Goal: Task Accomplishment & Management: Manage account settings

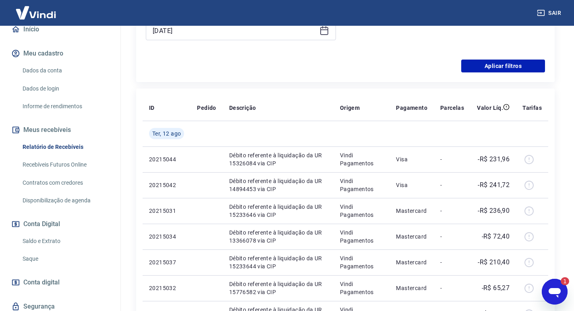
scroll to position [141, 0]
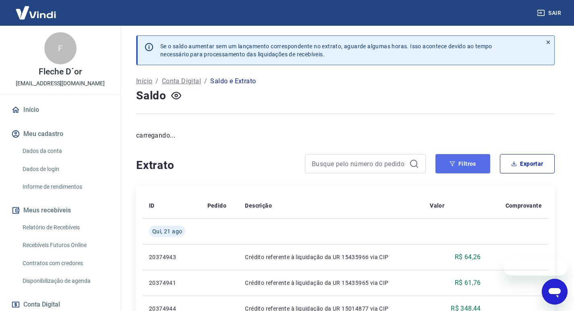
click at [440, 163] on button "Filtros" at bounding box center [462, 163] width 55 height 19
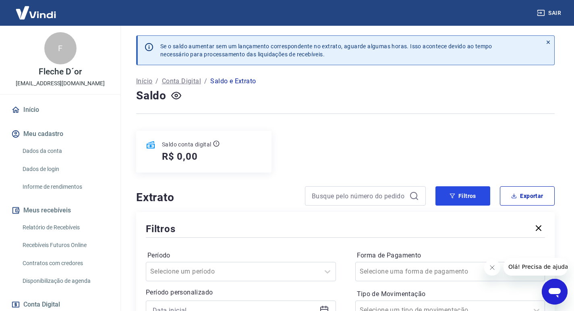
scroll to position [161, 0]
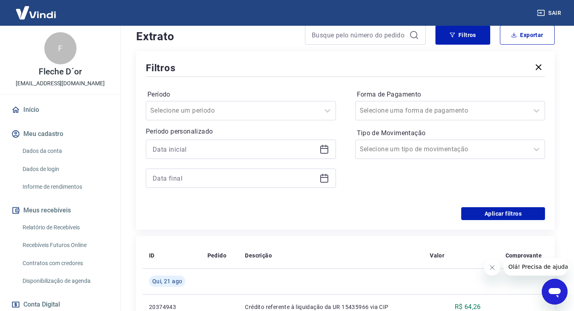
click at [325, 148] on icon at bounding box center [324, 148] width 8 height 1
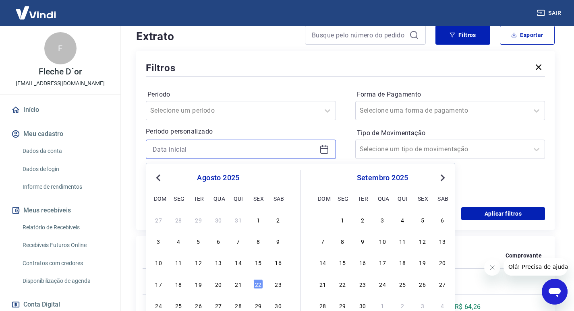
scroll to position [201, 0]
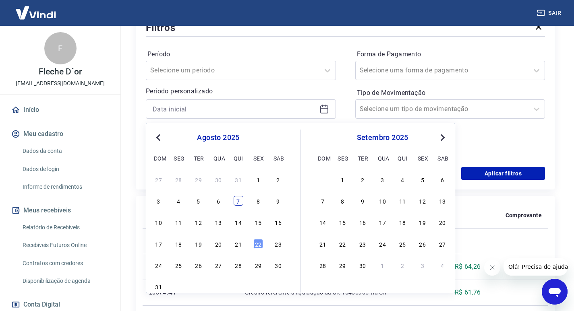
click at [238, 202] on div "7" at bounding box center [239, 201] width 10 height 10
type input "07/08/2025"
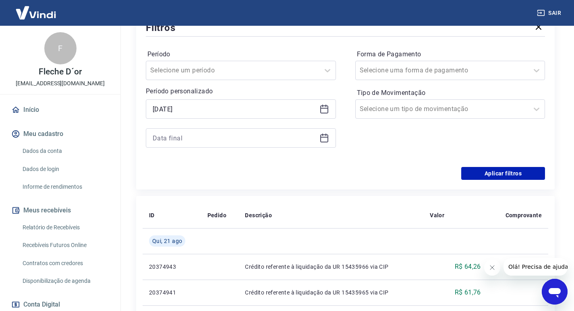
click at [326, 141] on icon at bounding box center [324, 138] width 10 height 10
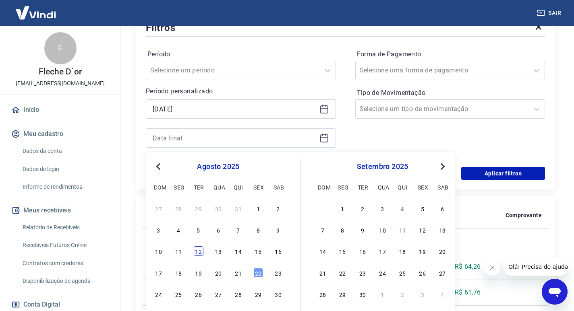
click at [195, 252] on div "12" at bounding box center [199, 251] width 10 height 10
type input "12/08/2025"
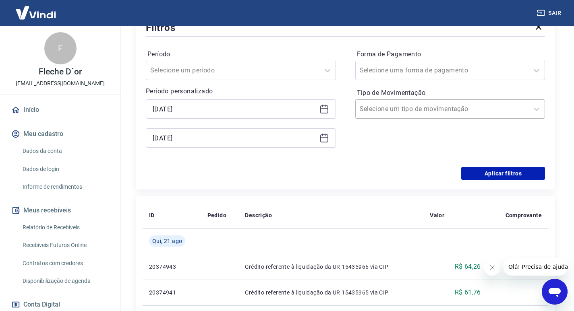
click at [443, 112] on div at bounding box center [442, 108] width 165 height 11
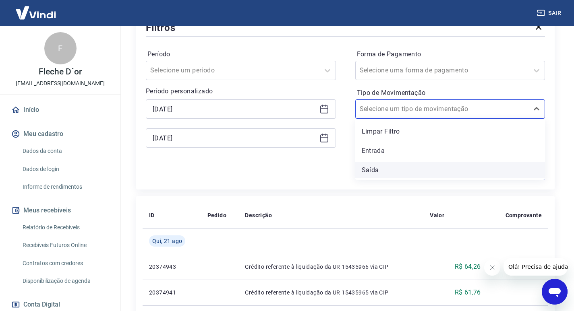
click at [375, 172] on div "Saída" at bounding box center [450, 170] width 190 height 16
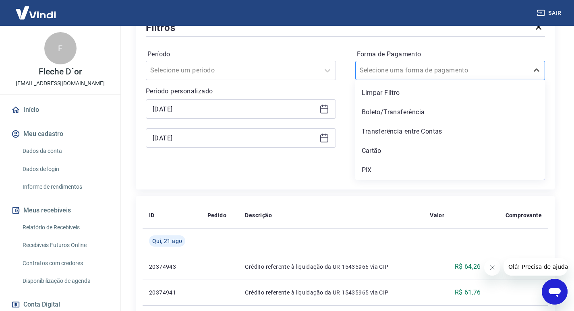
click at [414, 74] on input "Forma de Pagamento" at bounding box center [400, 71] width 81 height 10
click at [389, 145] on div "Cartão" at bounding box center [450, 151] width 190 height 16
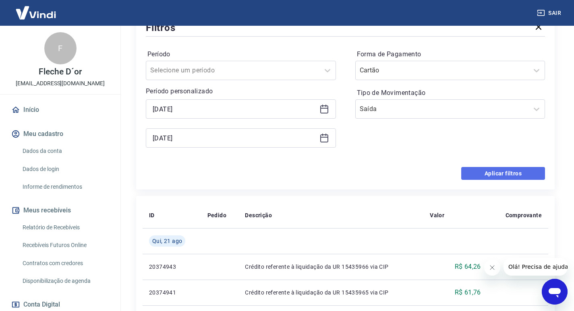
click at [498, 170] on button "Aplicar filtros" at bounding box center [503, 173] width 84 height 13
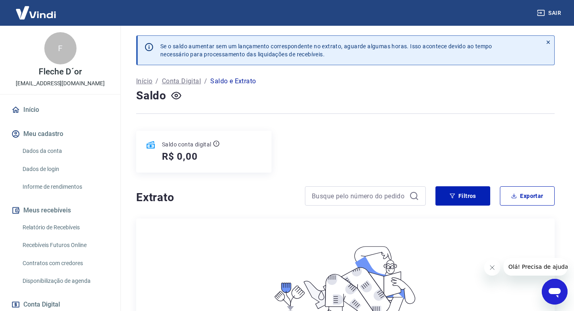
click at [479, 183] on div "Se o saldo aumentar sem um lançamento correspondente no extrato, aguarde alguma…" at bounding box center [345, 211] width 438 height 370
click at [468, 195] on button "Filtros" at bounding box center [462, 195] width 55 height 19
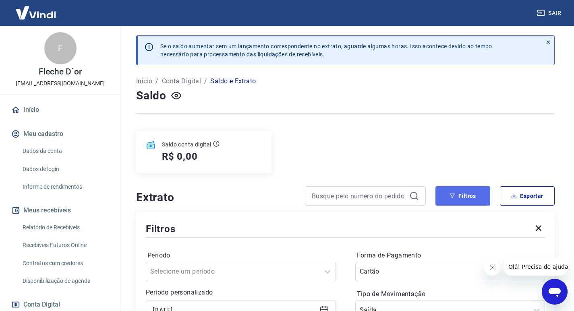
scroll to position [121, 0]
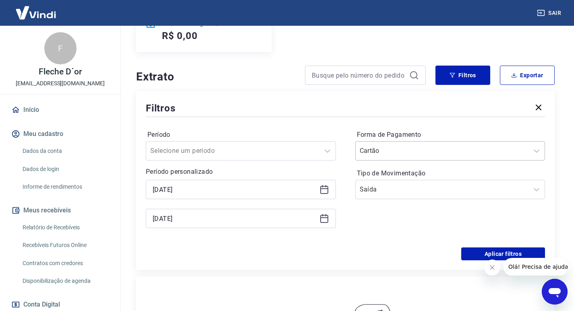
click at [399, 149] on input "Forma de Pagamento" at bounding box center [400, 151] width 81 height 10
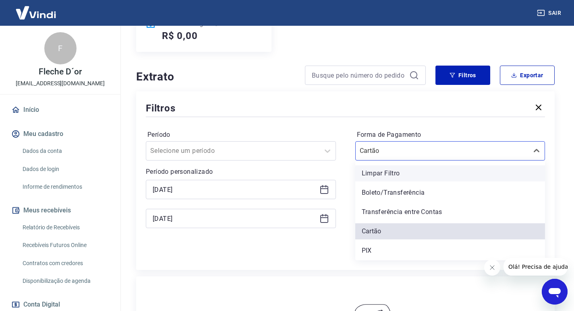
click at [391, 174] on div "Limpar Filtro" at bounding box center [450, 173] width 190 height 16
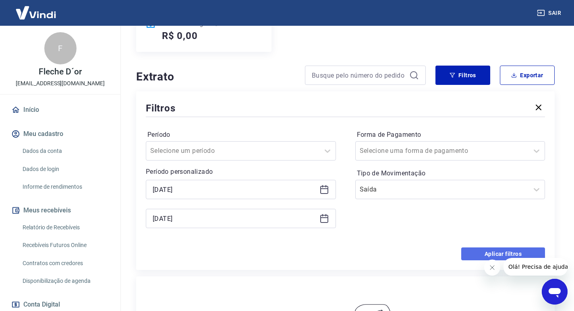
drag, startPoint x: 502, startPoint y: 255, endPoint x: 490, endPoint y: 249, distance: 12.8
click at [502, 255] on button "Aplicar filtros" at bounding box center [503, 254] width 84 height 13
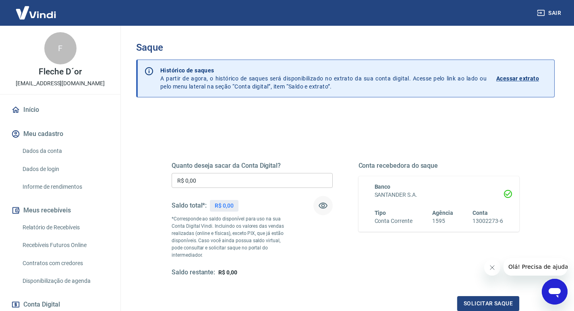
click at [318, 205] on icon "button" at bounding box center [323, 206] width 10 height 10
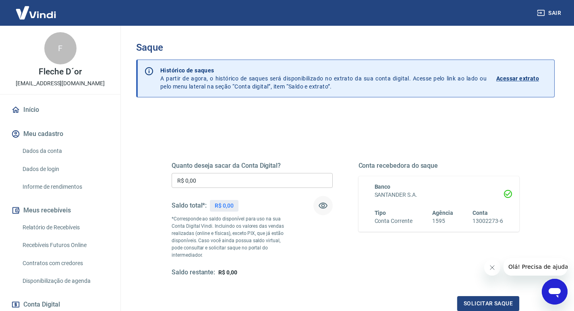
click at [318, 205] on icon "button" at bounding box center [323, 206] width 10 height 10
click at [234, 129] on div "Quanto deseja sacar da Conta Digital? R$ 0,00 ​ Saldo total*: R$ 0,00 *Correspo…" at bounding box center [345, 223] width 367 height 194
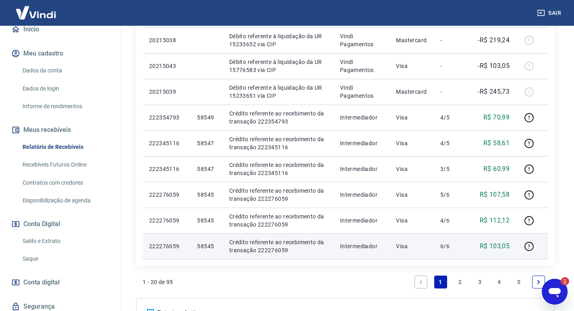
scroll to position [745, 0]
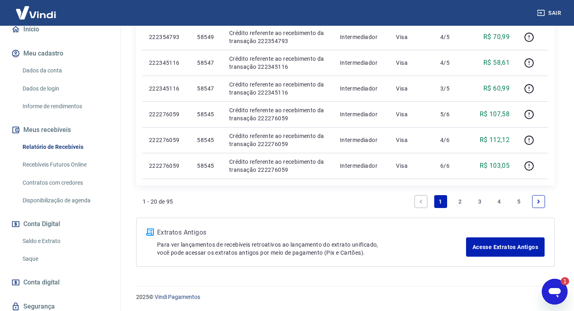
click at [544, 203] on link "Next page" at bounding box center [538, 201] width 13 height 13
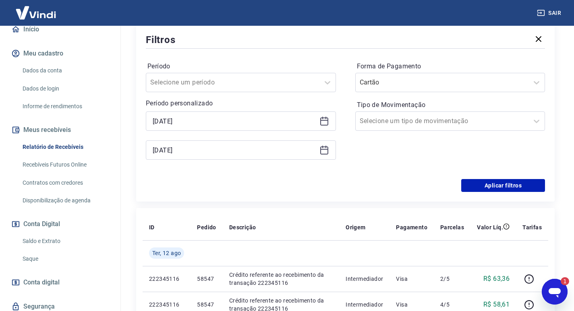
scroll to position [745, 0]
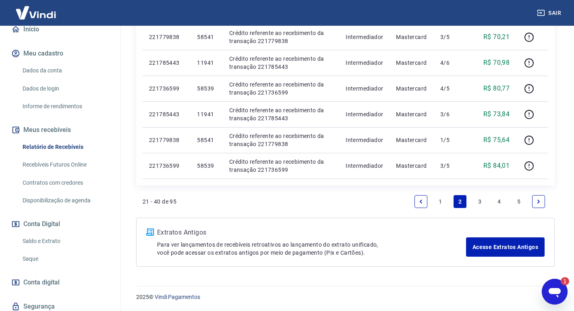
click at [520, 205] on link "5" at bounding box center [518, 201] width 13 height 13
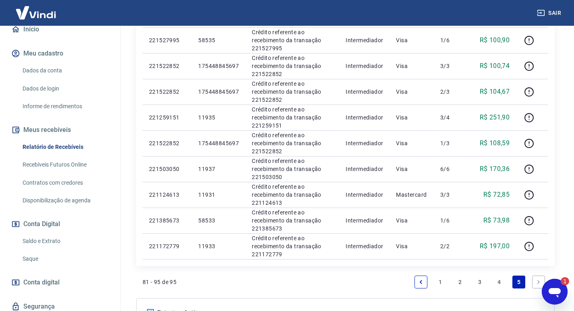
scroll to position [576, 0]
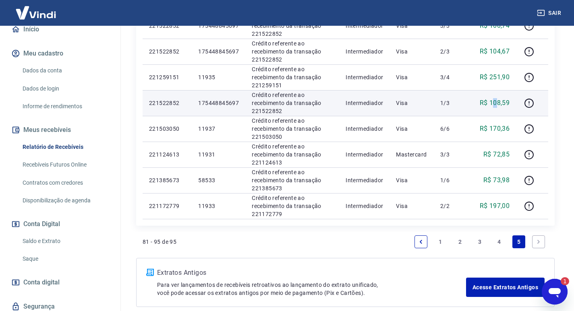
click at [498, 106] on p "R$ 108,59" at bounding box center [495, 103] width 30 height 10
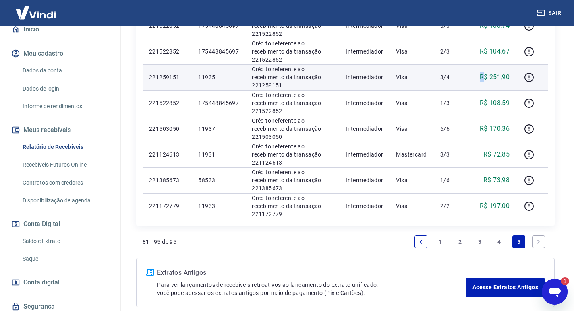
drag, startPoint x: 482, startPoint y: 79, endPoint x: 486, endPoint y: 77, distance: 4.3
click at [486, 77] on p "R$ 251,90" at bounding box center [495, 77] width 30 height 10
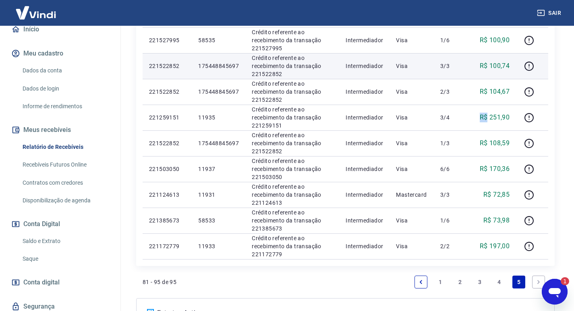
scroll to position [496, 0]
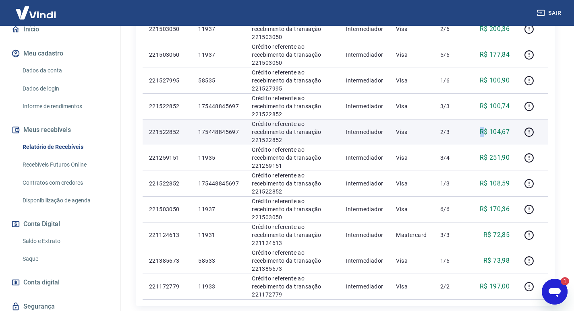
click at [483, 134] on p "R$ 104,67" at bounding box center [495, 132] width 30 height 10
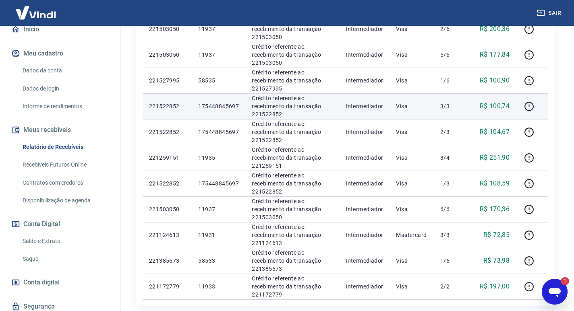
drag, startPoint x: 473, startPoint y: 110, endPoint x: 480, endPoint y: 109, distance: 7.3
click at [480, 109] on td "R$ 100,74" at bounding box center [492, 106] width 45 height 26
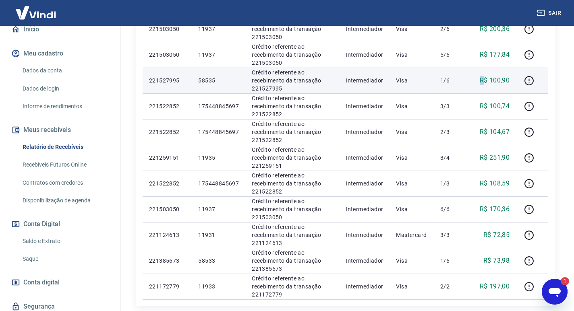
click at [485, 75] on td "R$ 100,90" at bounding box center [492, 81] width 45 height 26
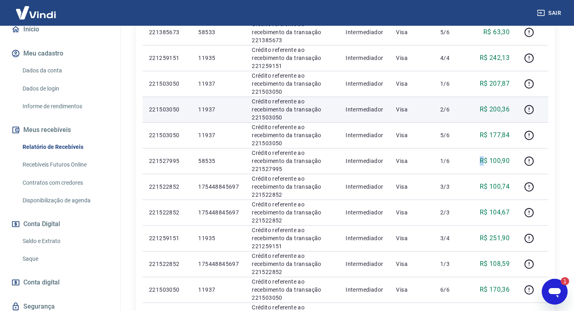
scroll to position [375, 0]
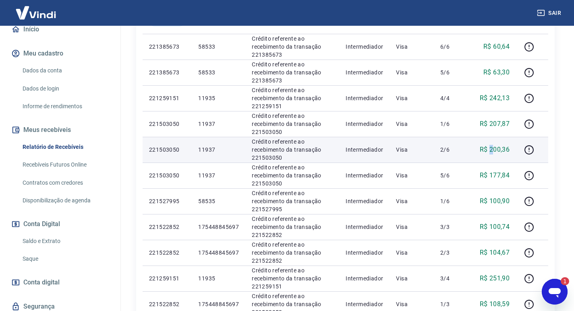
click at [494, 148] on p "R$ 200,36" at bounding box center [495, 150] width 30 height 10
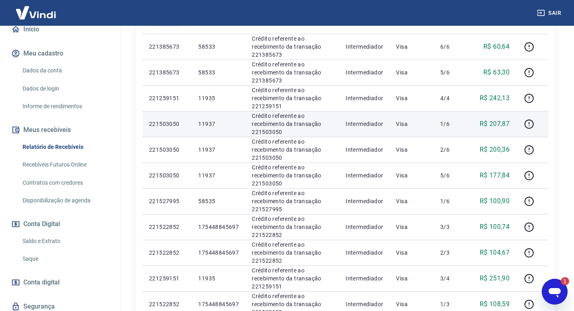
click at [492, 123] on p "R$ 207,87" at bounding box center [495, 124] width 30 height 10
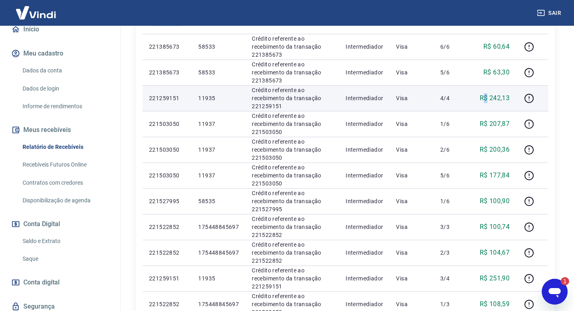
click at [488, 95] on p "R$ 242,13" at bounding box center [495, 98] width 30 height 10
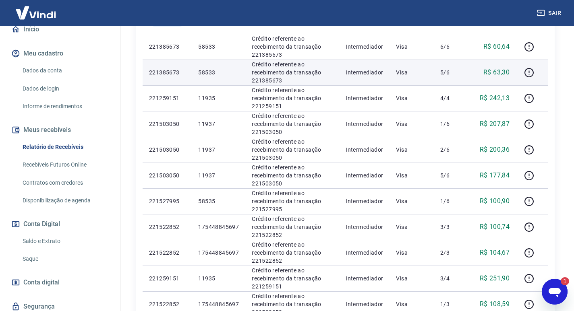
click at [486, 70] on div "R$ 63,30" at bounding box center [493, 73] width 33 height 10
click at [489, 70] on p "R$ 63,30" at bounding box center [496, 73] width 26 height 10
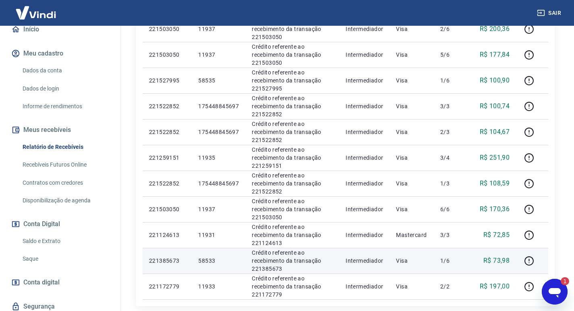
scroll to position [616, 0]
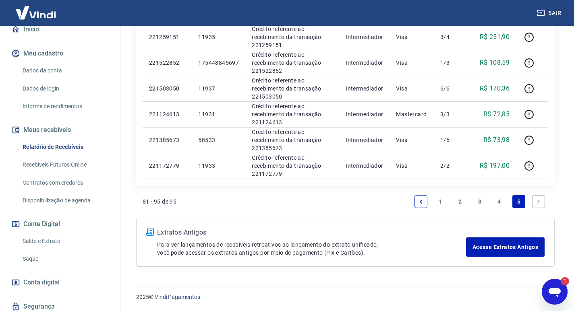
click at [500, 202] on link "4" at bounding box center [499, 201] width 13 height 13
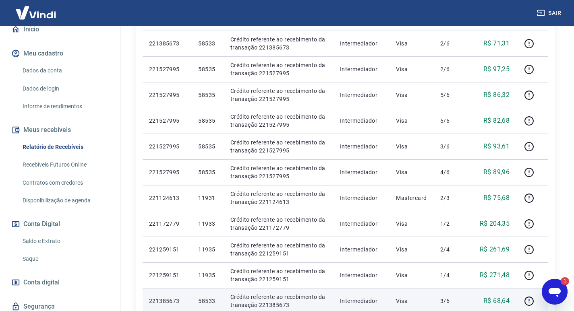
scroll to position [745, 0]
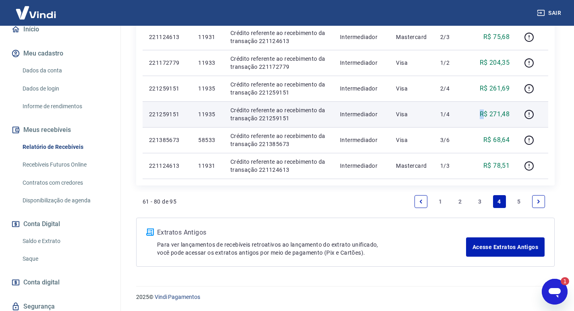
click at [485, 112] on p "R$ 271,48" at bounding box center [495, 115] width 30 height 10
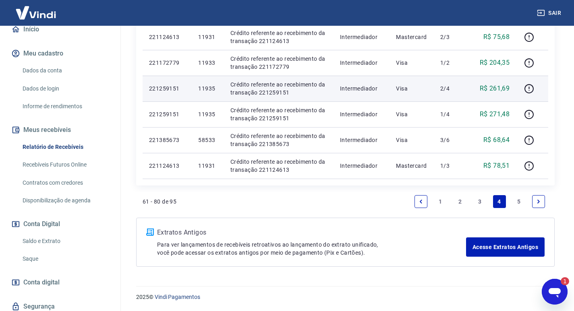
drag, startPoint x: 472, startPoint y: 91, endPoint x: 481, endPoint y: 91, distance: 8.9
click at [481, 91] on td "R$ 261,69" at bounding box center [492, 89] width 45 height 26
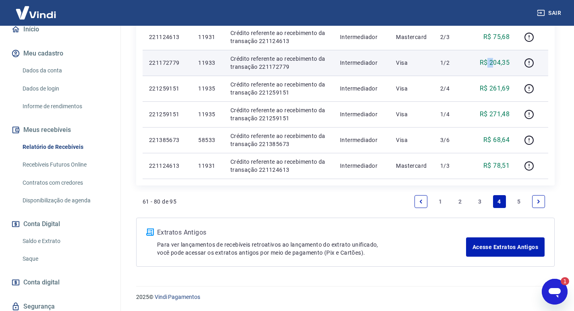
drag, startPoint x: 489, startPoint y: 59, endPoint x: 497, endPoint y: 61, distance: 8.0
click at [496, 60] on p "R$ 204,35" at bounding box center [495, 63] width 30 height 10
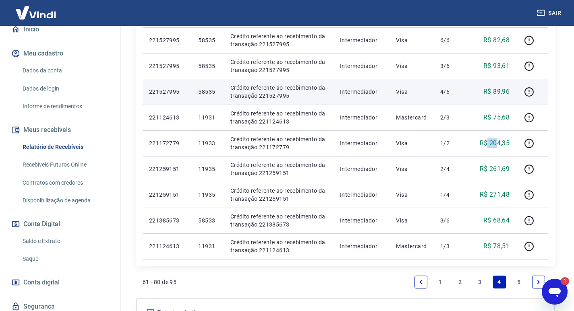
scroll to position [625, 0]
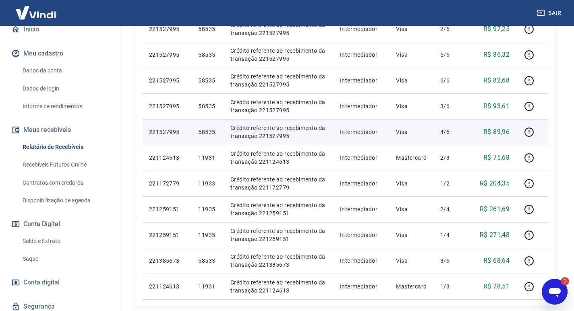
click at [493, 136] on td "R$ 89,96" at bounding box center [492, 132] width 45 height 26
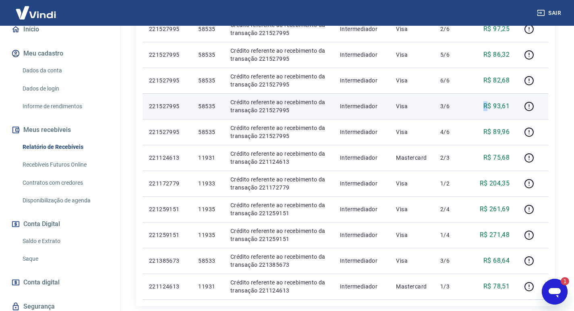
drag, startPoint x: 480, startPoint y: 110, endPoint x: 488, endPoint y: 109, distance: 8.2
click at [488, 109] on td "R$ 93,61" at bounding box center [492, 106] width 45 height 26
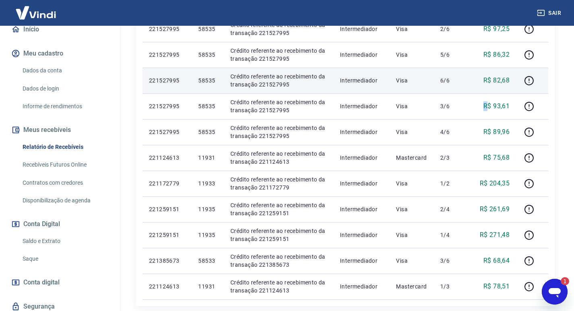
scroll to position [584, 0]
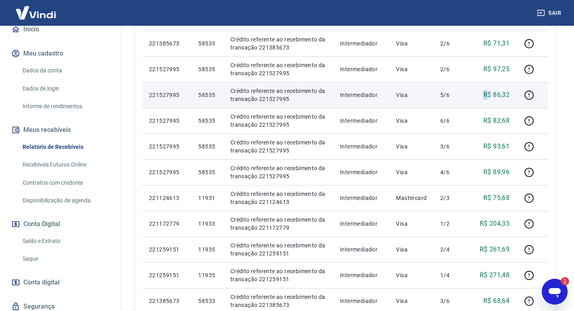
drag, startPoint x: 483, startPoint y: 97, endPoint x: 488, endPoint y: 96, distance: 5.2
click at [488, 96] on div "R$ 86,32" at bounding box center [493, 95] width 33 height 10
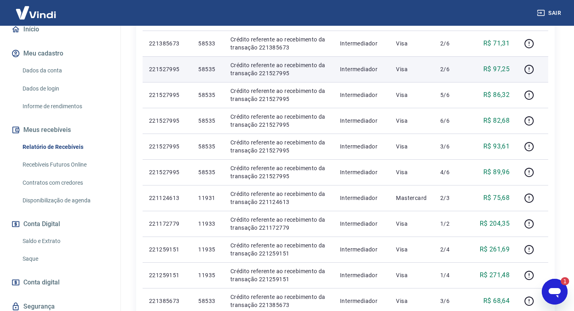
click at [484, 65] on p "R$ 97,25" at bounding box center [496, 69] width 26 height 10
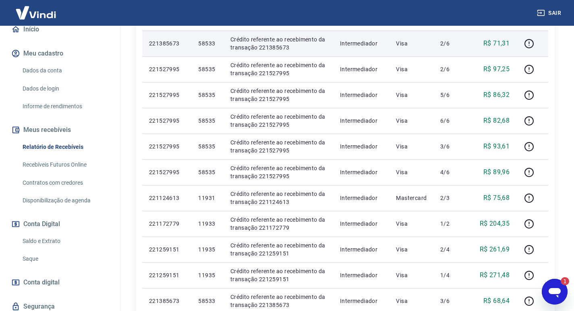
click at [484, 41] on p "R$ 71,31" at bounding box center [496, 44] width 26 height 10
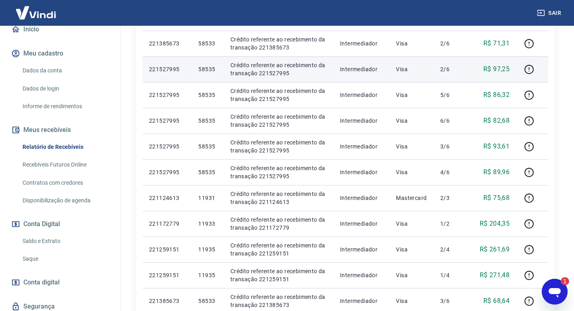
scroll to position [544, 0]
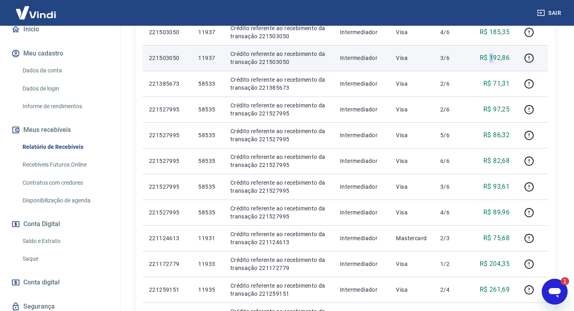
click at [495, 56] on p "R$ 192,86" at bounding box center [495, 58] width 30 height 10
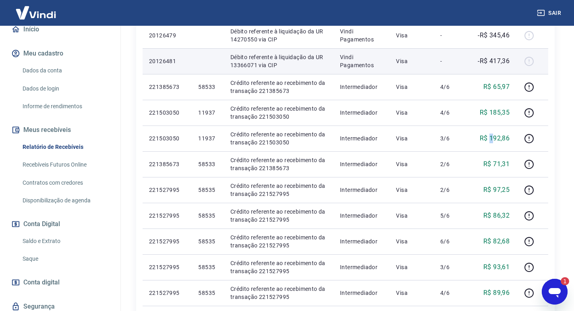
scroll to position [423, 0]
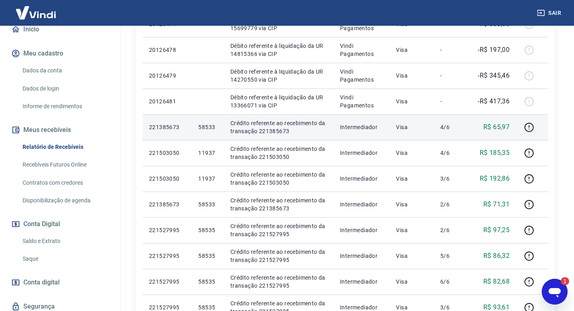
click at [486, 123] on td "R$ 65,97" at bounding box center [492, 127] width 45 height 26
click at [486, 129] on div "R$ 65,97" at bounding box center [493, 127] width 33 height 10
click at [488, 128] on p "R$ 65,97" at bounding box center [496, 127] width 26 height 10
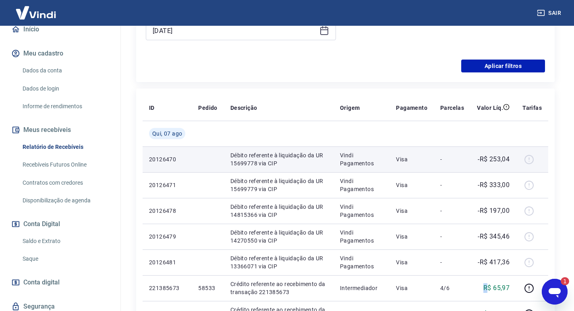
scroll to position [141, 0]
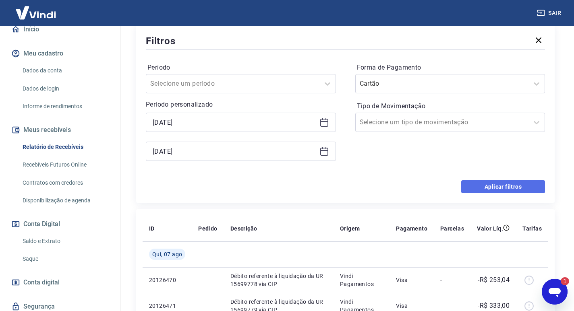
click at [502, 182] on button "Aplicar filtros" at bounding box center [503, 186] width 84 height 13
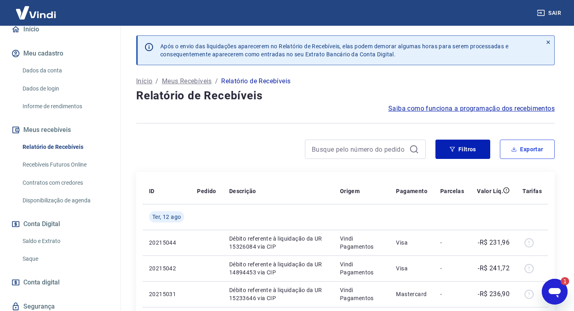
click at [538, 154] on button "Exportar" at bounding box center [527, 149] width 55 height 19
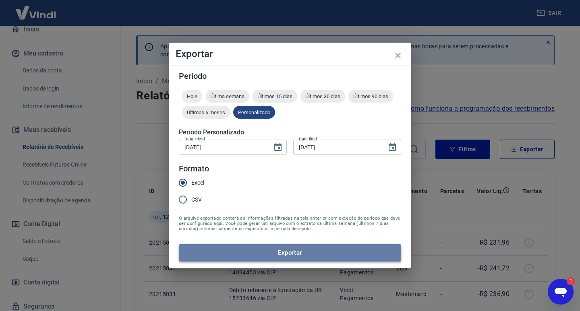
click at [266, 245] on button "Exportar" at bounding box center [290, 252] width 222 height 17
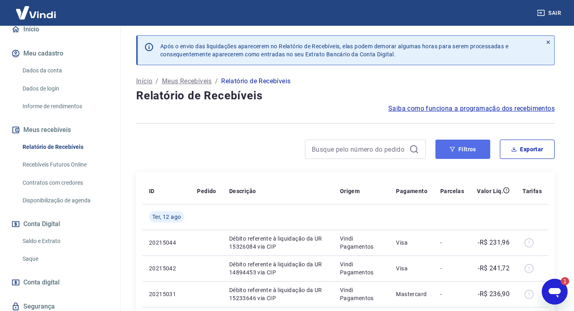
click at [458, 146] on button "Filtros" at bounding box center [462, 149] width 55 height 19
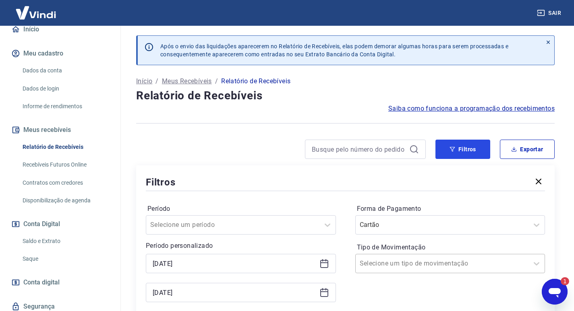
scroll to position [121, 0]
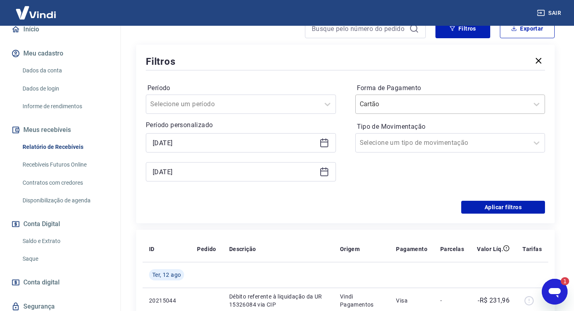
click at [405, 101] on input "Forma de Pagamento" at bounding box center [400, 104] width 81 height 10
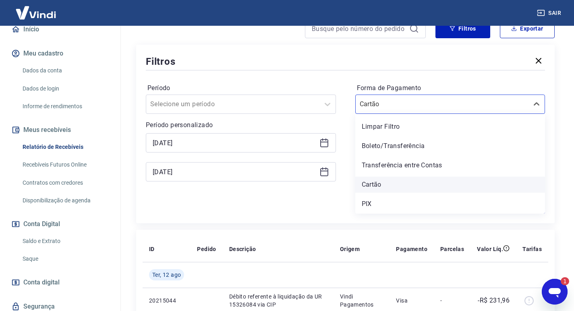
click at [383, 186] on div "Cartão" at bounding box center [450, 185] width 190 height 16
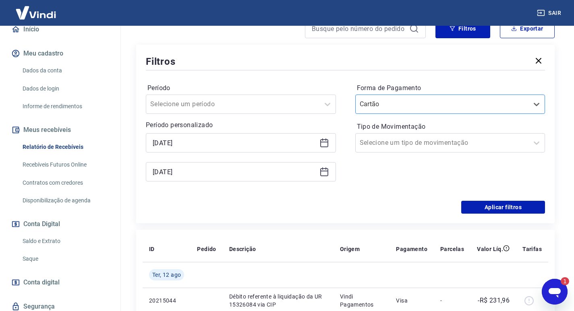
click at [385, 108] on input "Forma de Pagamento" at bounding box center [400, 104] width 81 height 10
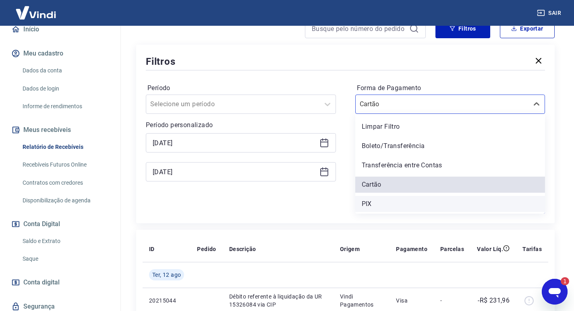
click at [370, 198] on div "PIX" at bounding box center [450, 204] width 190 height 16
click at [370, 198] on div "Período Selecione um período Período personalizado 06/08/2025 12/08/2025 Forma …" at bounding box center [345, 136] width 399 height 129
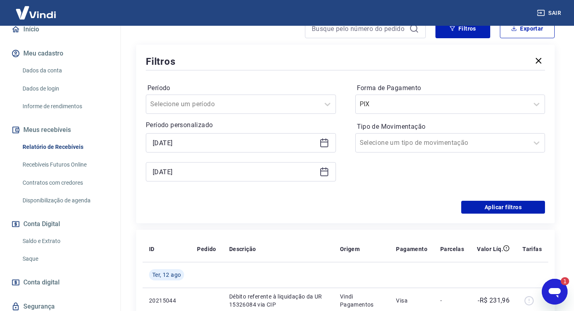
click at [321, 141] on icon at bounding box center [324, 143] width 10 height 10
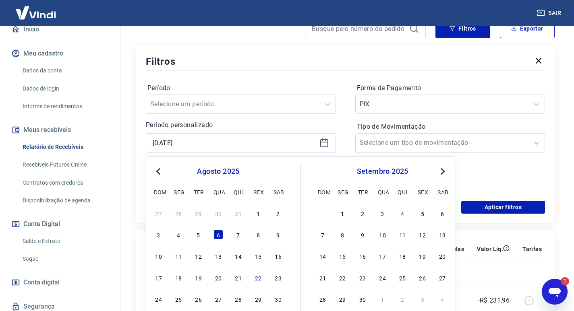
click at [169, 256] on div "10 11 12 13 14 15 16" at bounding box center [218, 256] width 131 height 12
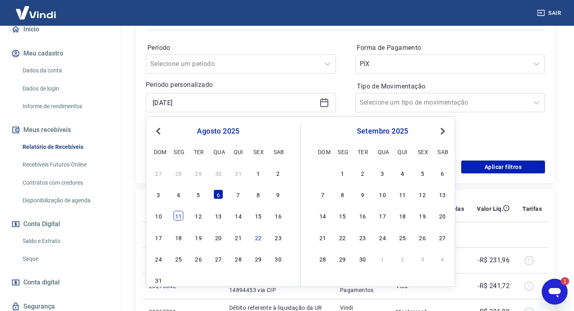
click at [178, 219] on div "11" at bounding box center [179, 216] width 10 height 10
type input "11/08/2025"
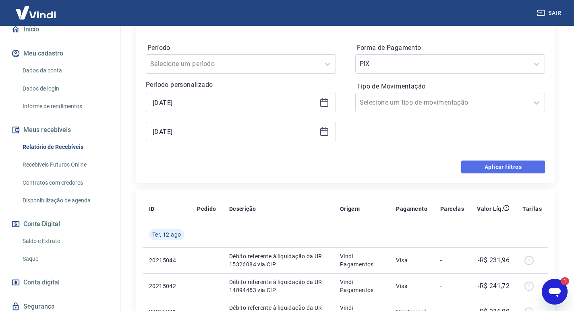
click at [515, 163] on button "Aplicar filtros" at bounding box center [503, 167] width 84 height 13
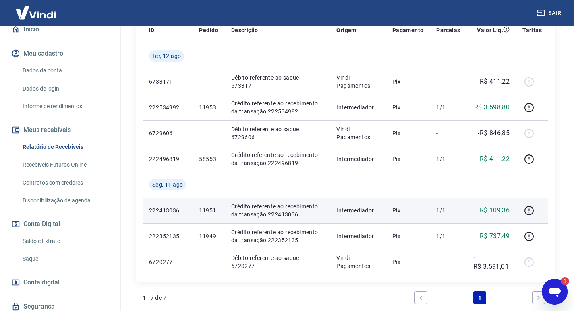
scroll to position [201, 0]
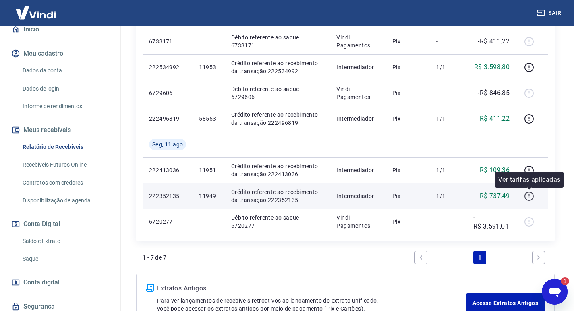
click at [529, 195] on icon "button" at bounding box center [529, 196] width 10 height 10
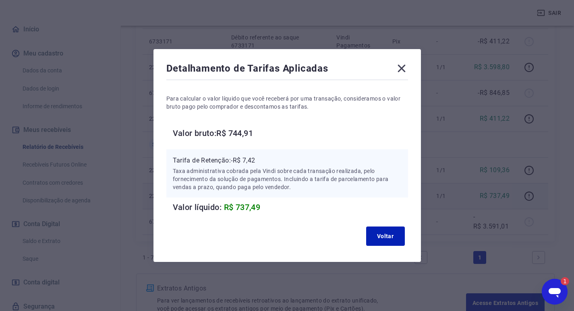
click at [406, 66] on icon at bounding box center [401, 68] width 13 height 13
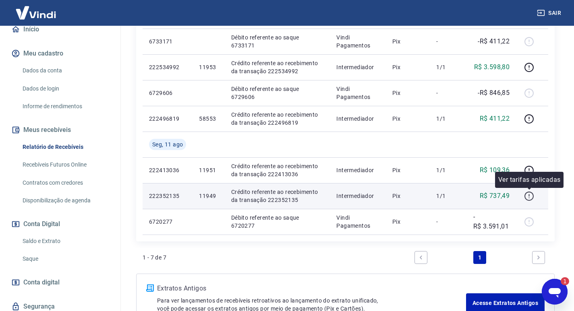
click at [527, 195] on icon "button" at bounding box center [529, 196] width 10 height 10
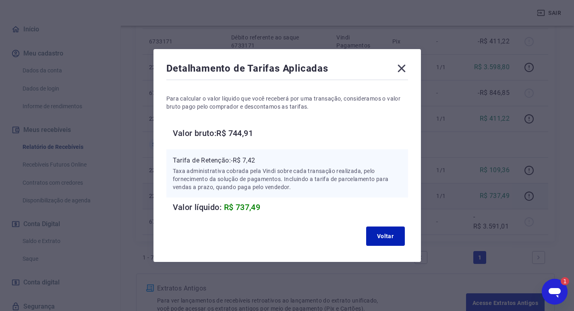
click at [405, 69] on icon at bounding box center [401, 69] width 8 height 8
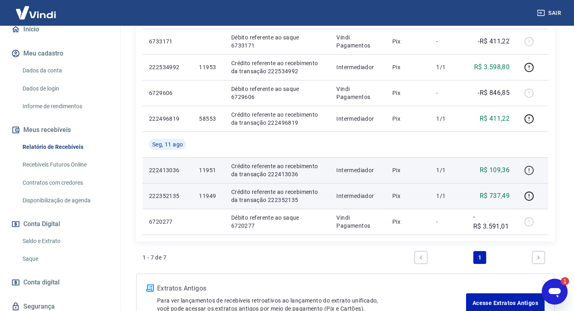
drag, startPoint x: 519, startPoint y: 171, endPoint x: 525, endPoint y: 171, distance: 6.4
click at [520, 171] on td at bounding box center [532, 170] width 32 height 26
click at [525, 171] on icon "button" at bounding box center [528, 170] width 9 height 9
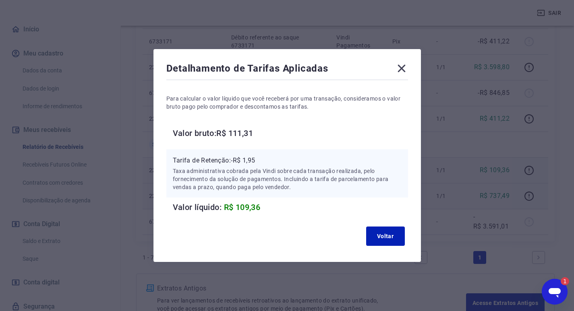
click at [407, 70] on icon at bounding box center [401, 68] width 13 height 13
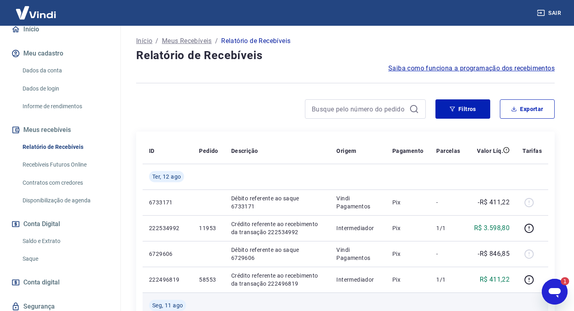
scroll to position [0, 0]
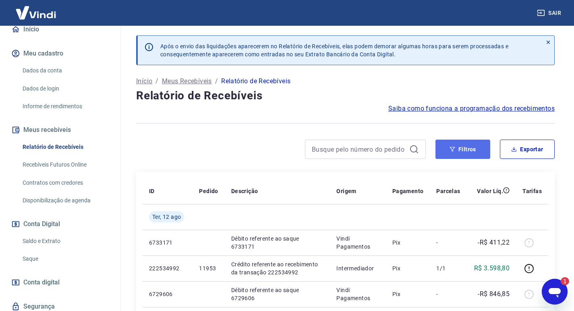
click at [455, 151] on icon "button" at bounding box center [452, 150] width 6 height 6
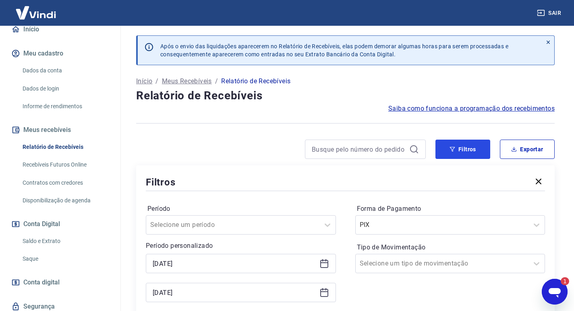
scroll to position [121, 0]
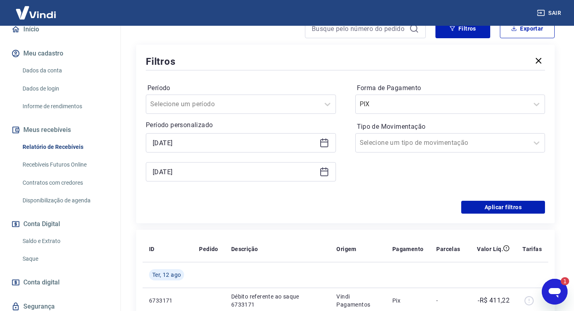
click at [327, 147] on icon at bounding box center [324, 143] width 8 height 8
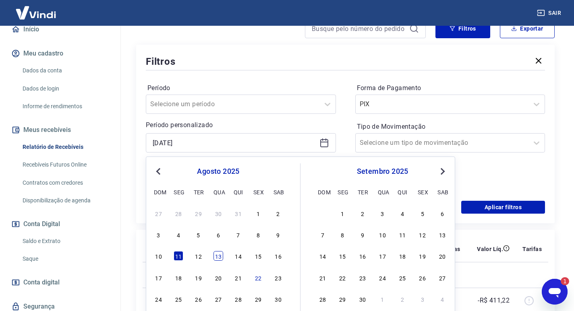
click at [217, 255] on div "13" at bounding box center [218, 256] width 10 height 10
type input "[DATE]"
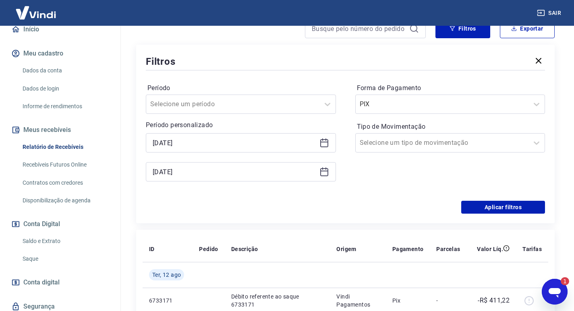
click at [323, 172] on icon at bounding box center [324, 172] width 10 height 10
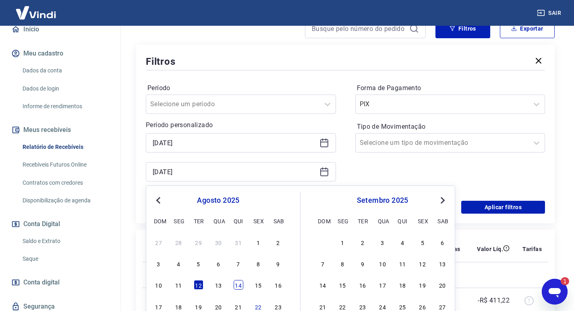
click at [237, 289] on div "14" at bounding box center [239, 285] width 10 height 10
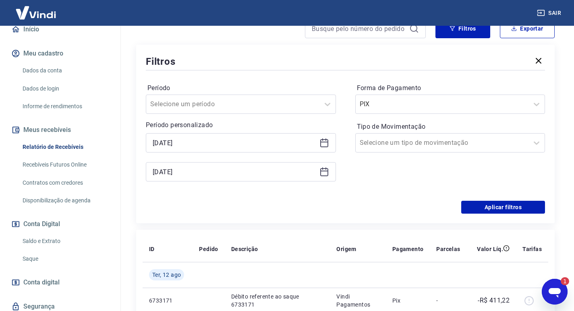
click at [325, 167] on icon at bounding box center [324, 172] width 10 height 10
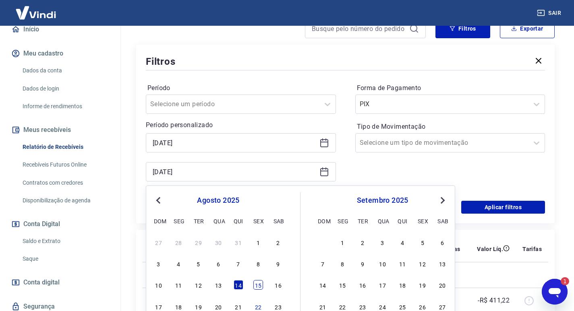
click at [258, 282] on div "15" at bounding box center [258, 285] width 10 height 10
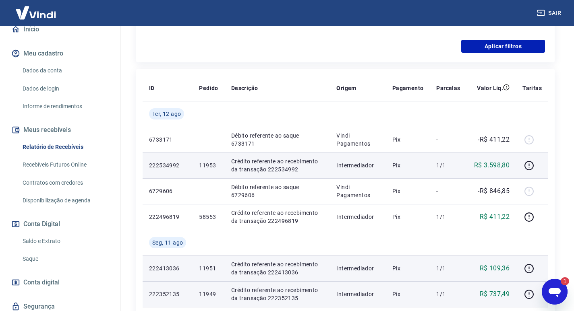
scroll to position [201, 0]
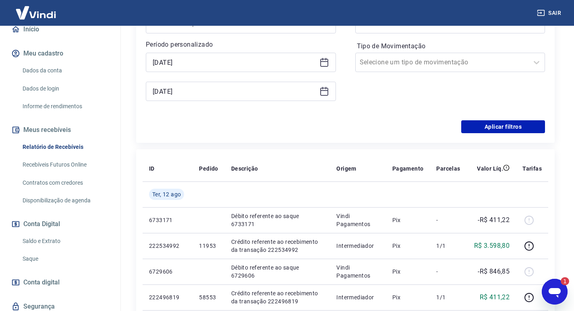
click at [319, 89] on icon at bounding box center [324, 92] width 10 height 10
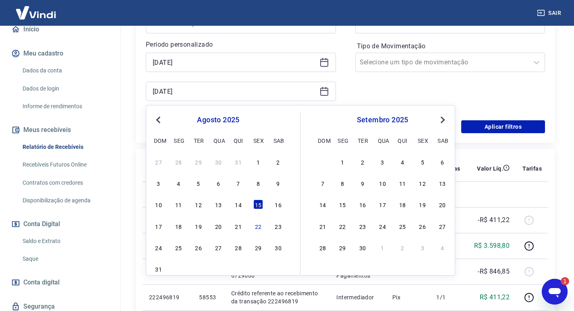
click at [360, 91] on div "Forma de Pagamento PIX Tipo de Movimentação Selecione um tipo de movimentação" at bounding box center [450, 56] width 190 height 110
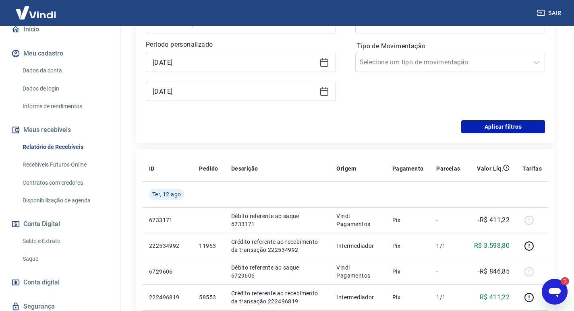
click at [323, 89] on icon at bounding box center [324, 92] width 10 height 10
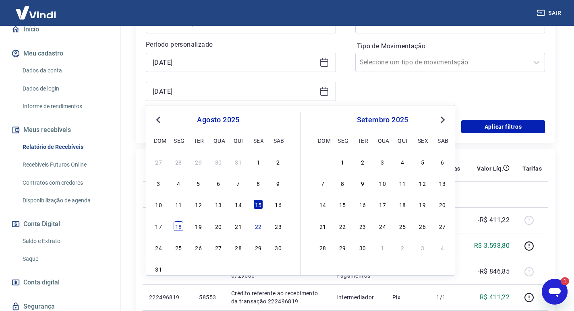
click at [178, 228] on div "18" at bounding box center [179, 226] width 10 height 10
type input "[DATE]"
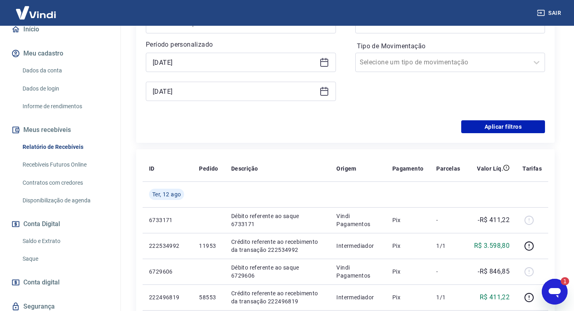
scroll to position [81, 0]
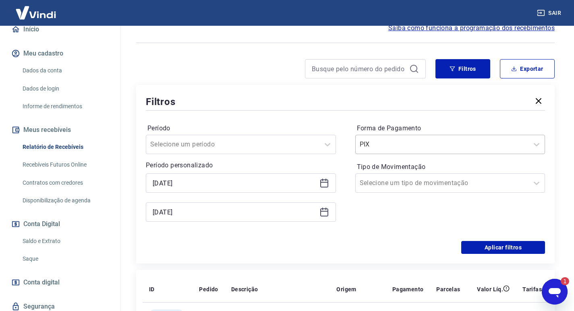
click at [508, 147] on div at bounding box center [442, 144] width 165 height 11
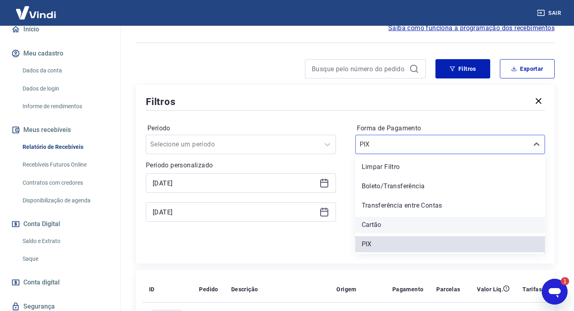
click at [381, 219] on div "Cartão" at bounding box center [450, 225] width 190 height 16
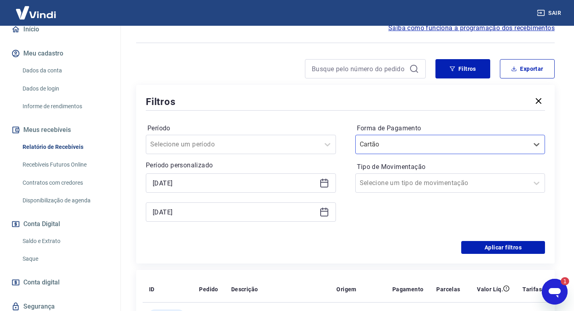
click at [506, 238] on div "Período Selecione um período Período personalizado Selected date: quarta-feira,…" at bounding box center [345, 176] width 399 height 129
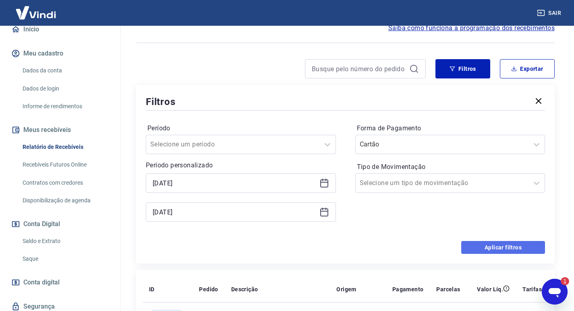
click at [505, 248] on button "Aplicar filtros" at bounding box center [503, 247] width 84 height 13
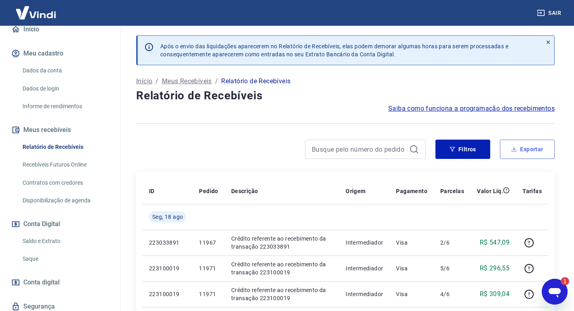
click at [521, 157] on button "Exportar" at bounding box center [527, 149] width 55 height 19
type input "[DATE]"
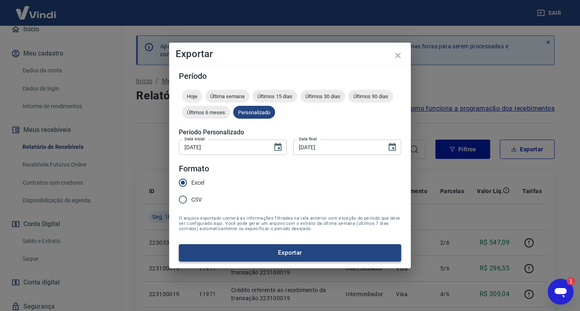
click at [271, 255] on button "Exportar" at bounding box center [290, 252] width 222 height 17
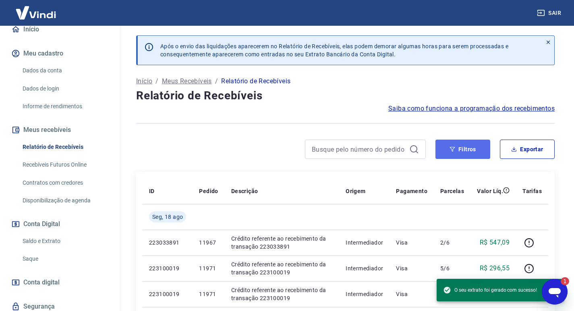
click at [464, 157] on button "Filtros" at bounding box center [462, 149] width 55 height 19
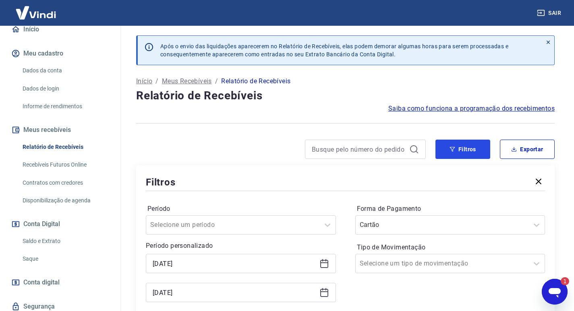
scroll to position [121, 0]
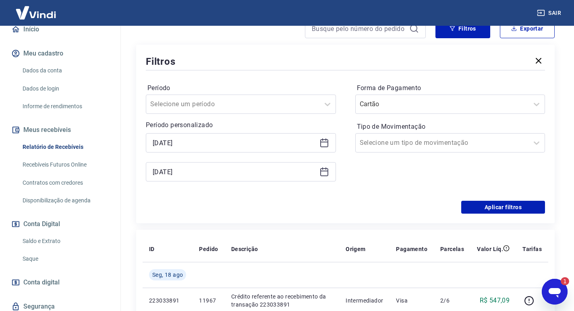
click at [322, 165] on div "[DATE]" at bounding box center [241, 171] width 190 height 19
click at [321, 170] on icon at bounding box center [324, 172] width 10 height 10
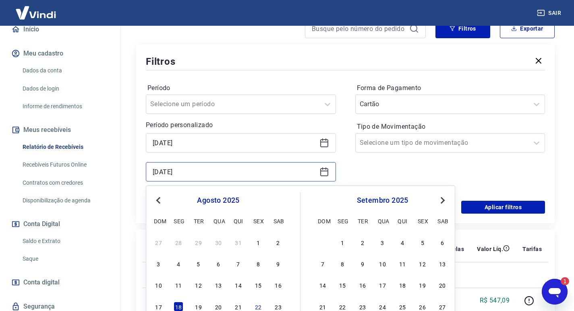
scroll to position [201, 0]
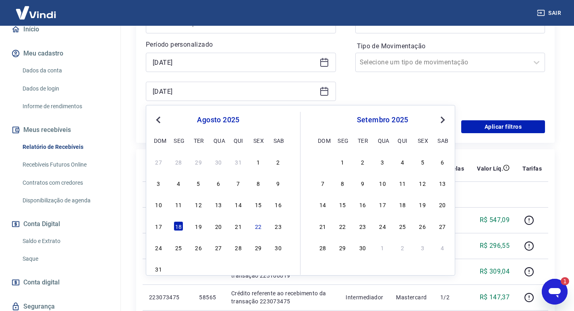
click at [203, 230] on div "17 18 19 20 21 22 23" at bounding box center [218, 226] width 131 height 12
click at [199, 228] on div "19" at bounding box center [199, 226] width 10 height 10
type input "19/08/2025"
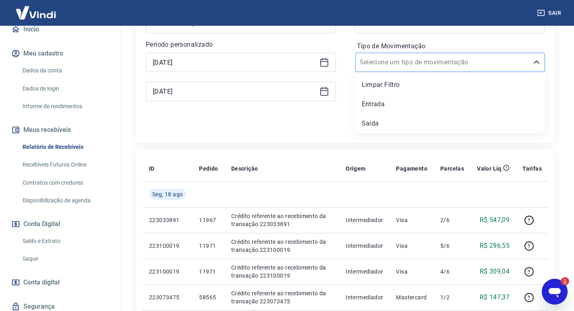
click at [475, 65] on div at bounding box center [442, 62] width 165 height 11
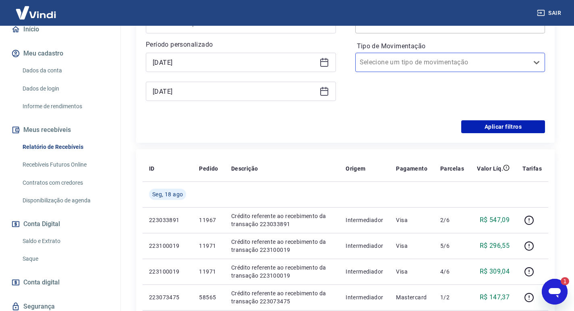
scroll to position [121, 0]
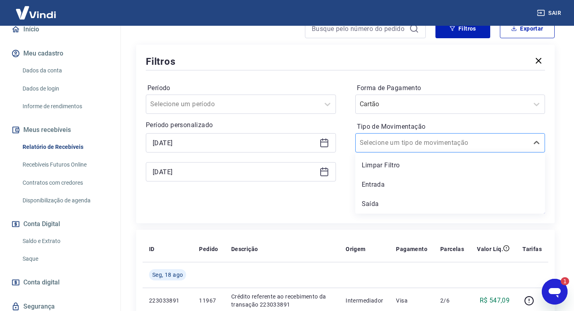
click at [407, 143] on input "Tipo de Movimentação" at bounding box center [400, 143] width 81 height 10
click at [345, 162] on div "Período Selecione um período Período personalizado 13/08/2025 Selected date: te…" at bounding box center [345, 136] width 399 height 129
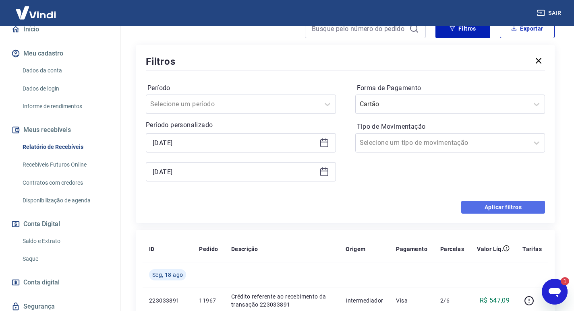
click at [486, 204] on button "Aplicar filtros" at bounding box center [503, 207] width 84 height 13
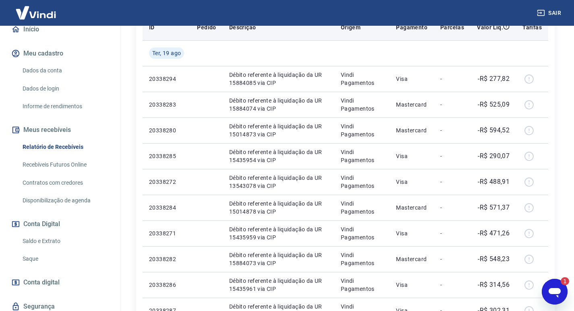
scroll to position [43, 0]
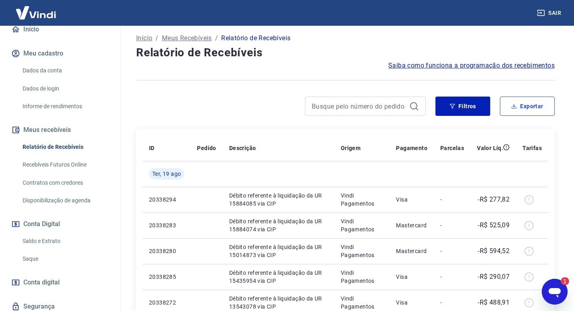
click at [537, 99] on button "Exportar" at bounding box center [527, 106] width 55 height 19
type input "19/08/2025"
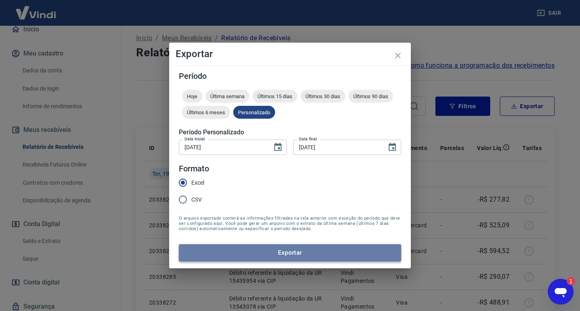
click at [294, 251] on button "Exportar" at bounding box center [290, 252] width 222 height 17
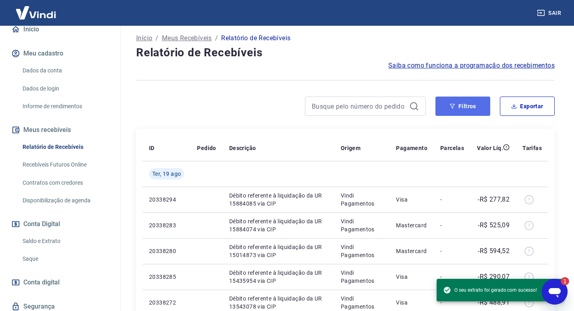
click at [467, 113] on button "Filtros" at bounding box center [462, 106] width 55 height 19
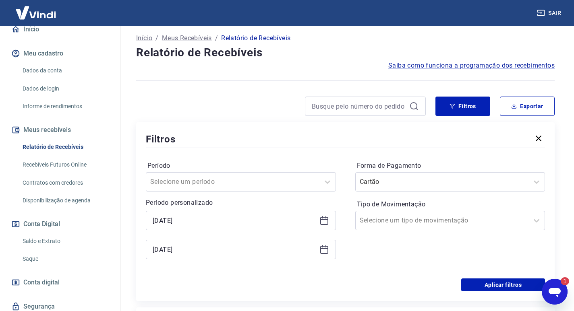
click at [326, 220] on icon at bounding box center [324, 219] width 8 height 1
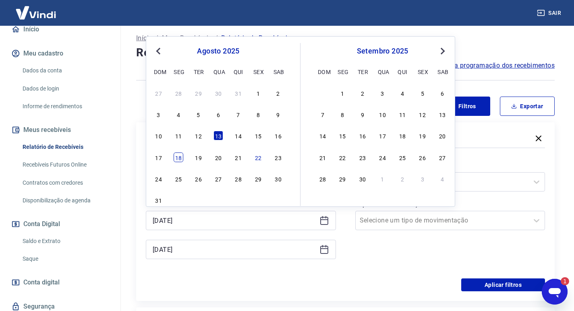
click at [178, 160] on div "18" at bounding box center [179, 158] width 10 height 10
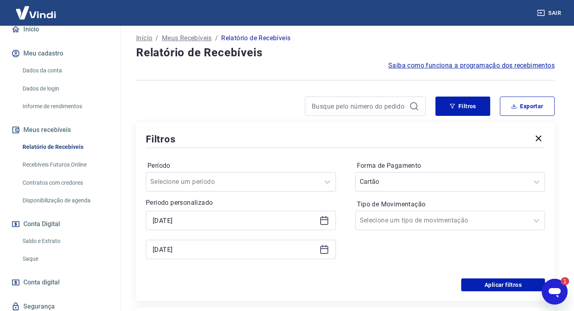
click at [323, 219] on icon at bounding box center [324, 219] width 8 height 1
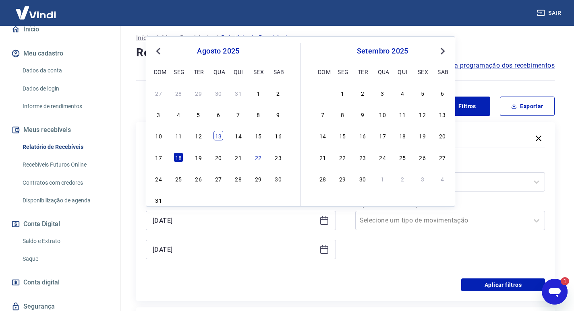
click at [223, 134] on div "13" at bounding box center [218, 136] width 10 height 10
type input "[DATE]"
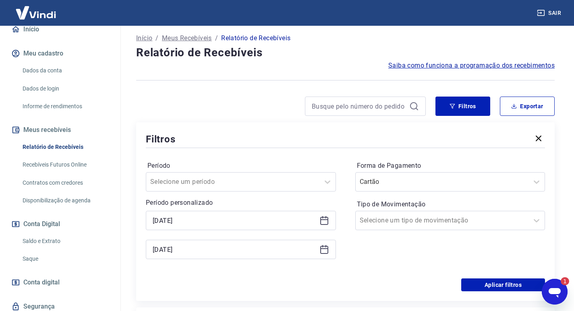
click at [327, 249] on icon at bounding box center [324, 248] width 8 height 1
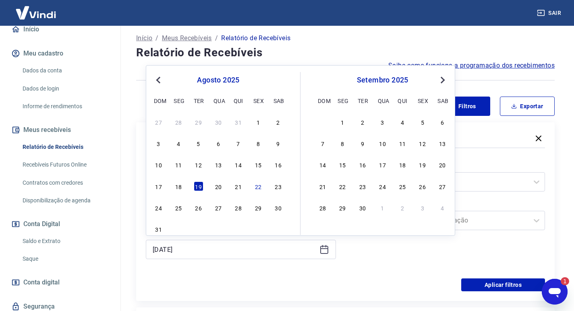
click at [173, 186] on div "17 18 19 20 21 22 23" at bounding box center [218, 186] width 131 height 12
click at [179, 186] on div "18" at bounding box center [179, 187] width 10 height 10
type input "[DATE]"
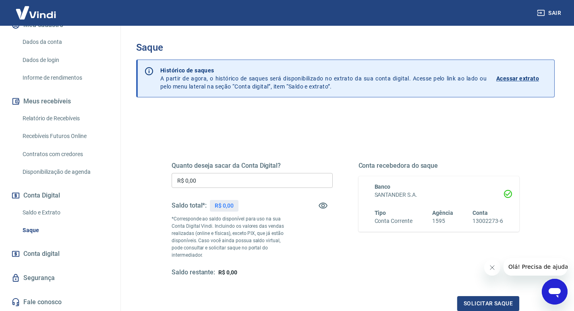
click at [43, 212] on link "Saldo e Extrato" at bounding box center [64, 213] width 91 height 17
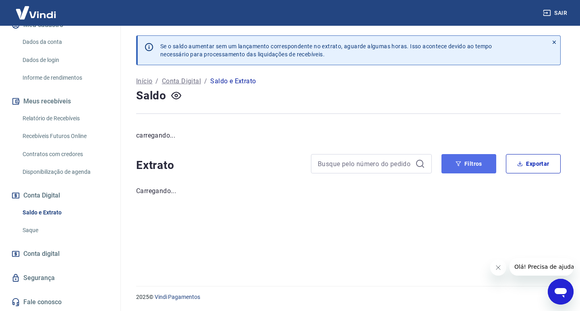
click at [449, 162] on button "Filtros" at bounding box center [468, 163] width 55 height 19
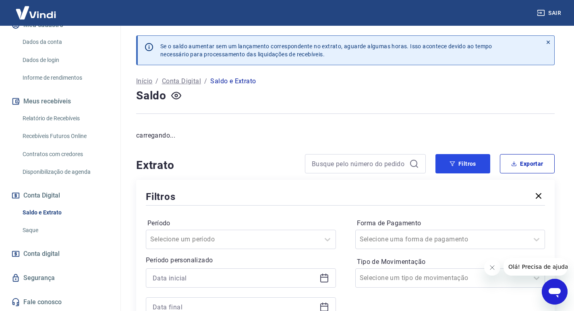
scroll to position [81, 0]
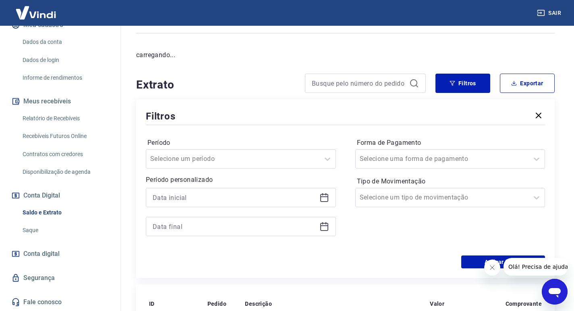
click at [321, 197] on icon at bounding box center [324, 196] width 8 height 1
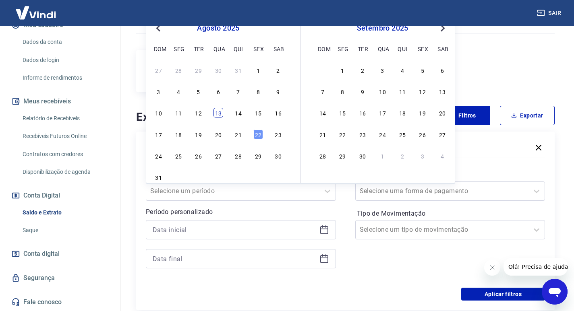
click at [223, 114] on div "13" at bounding box center [218, 113] width 10 height 10
type input "[DATE]"
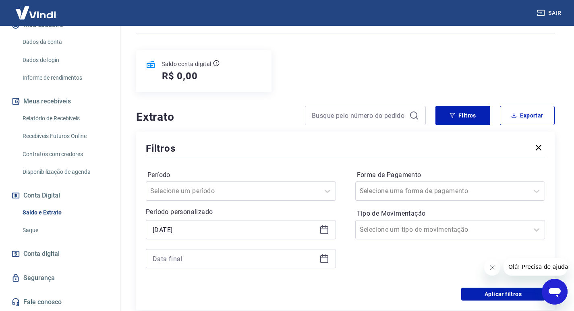
click at [322, 262] on icon at bounding box center [324, 259] width 10 height 10
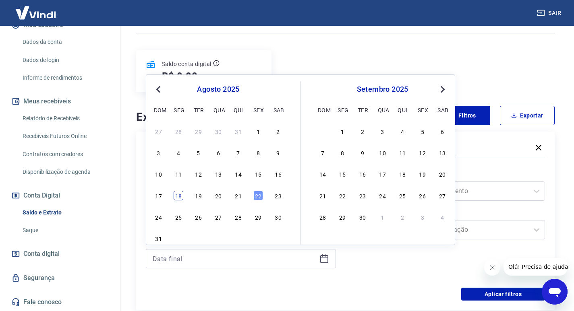
click at [178, 194] on div "18" at bounding box center [179, 196] width 10 height 10
type input "[DATE]"
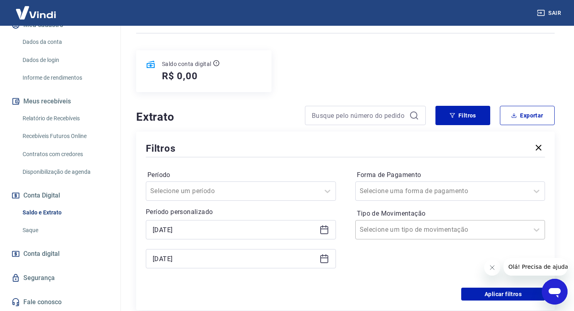
scroll to position [201, 0]
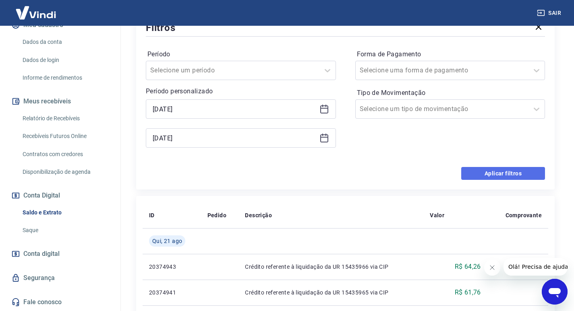
click at [490, 178] on button "Aplicar filtros" at bounding box center [503, 173] width 84 height 13
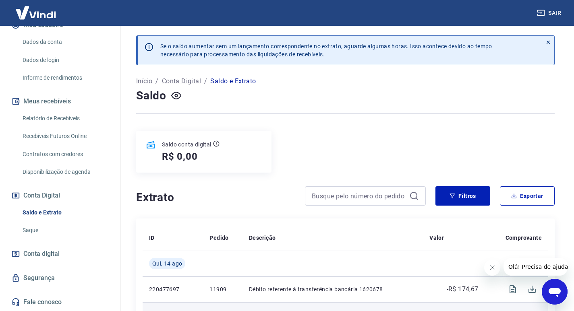
scroll to position [94, 0]
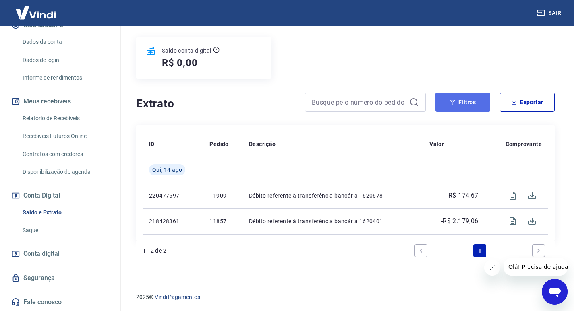
click at [470, 104] on button "Filtros" at bounding box center [462, 102] width 55 height 19
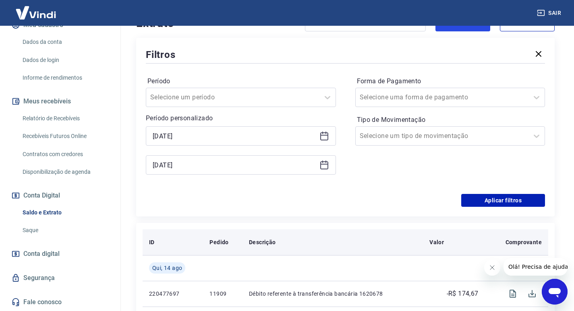
scroll to position [273, 0]
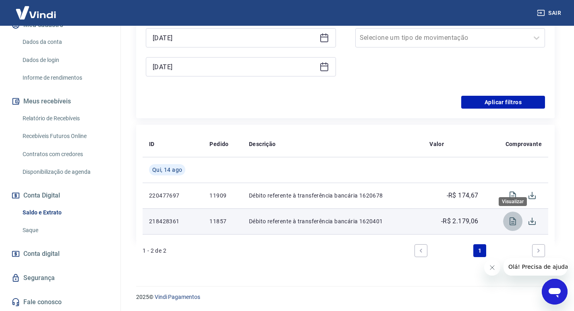
click at [510, 221] on icon "Visualizar" at bounding box center [512, 221] width 6 height 8
